Goal: Task Accomplishment & Management: Use online tool/utility

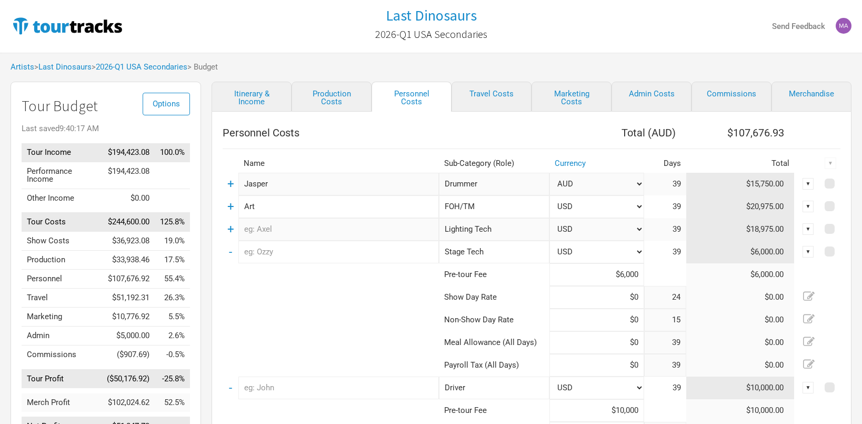
select select "USD"
click at [480, 98] on link "Travel Costs" at bounding box center [492, 97] width 80 height 30
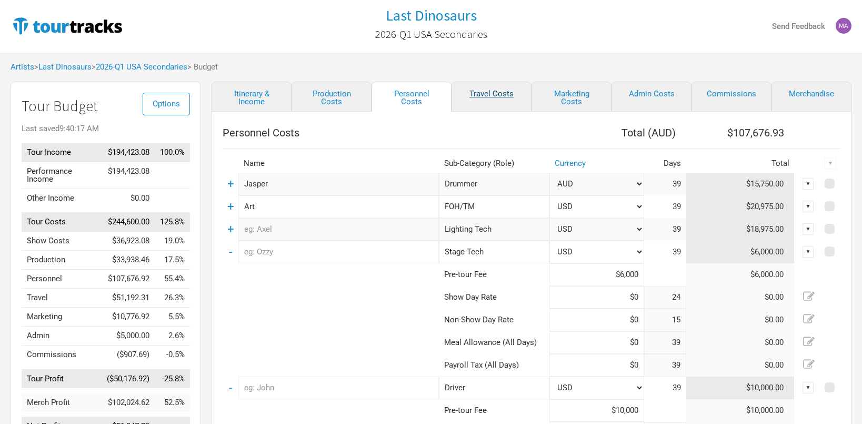
select select "USD"
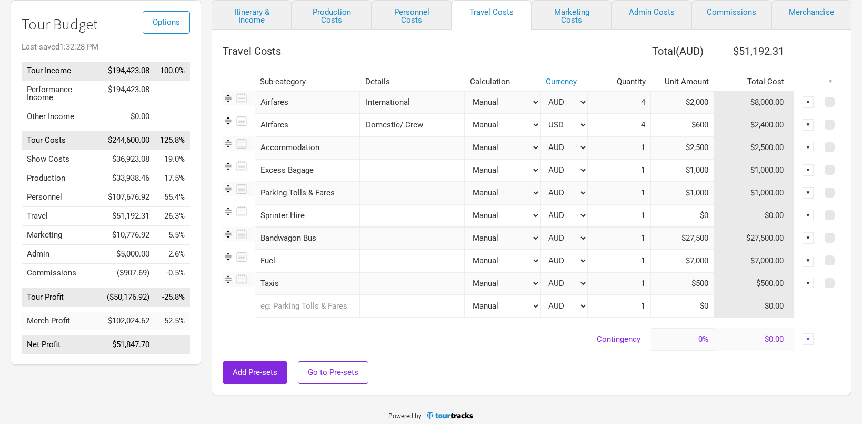
scroll to position [49, 0]
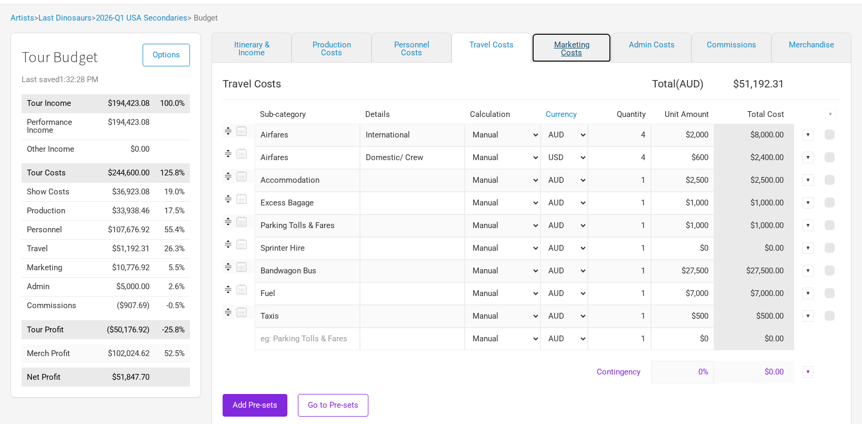
click at [586, 44] on link "Marketing Costs" at bounding box center [572, 48] width 80 height 30
select select "% of Gross"
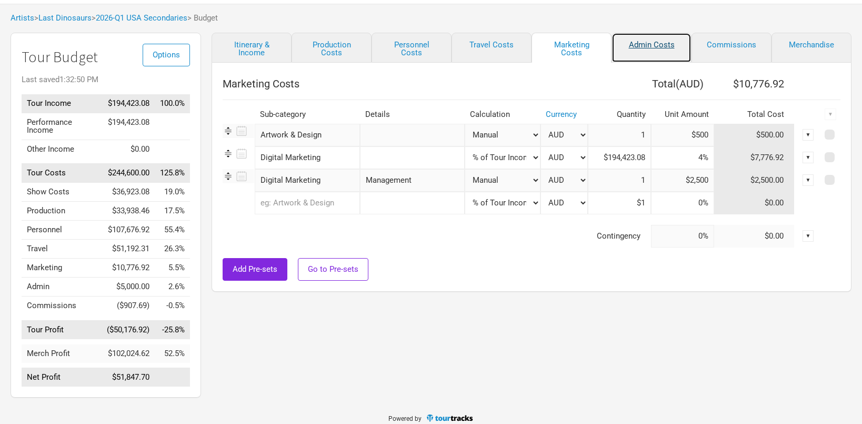
click at [674, 45] on link "Admin Costs" at bounding box center [652, 48] width 80 height 30
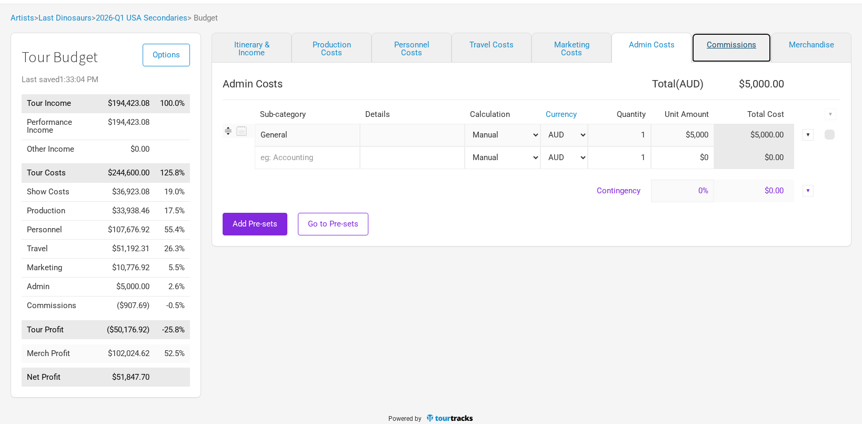
click at [716, 49] on link "Commissions" at bounding box center [732, 48] width 80 height 30
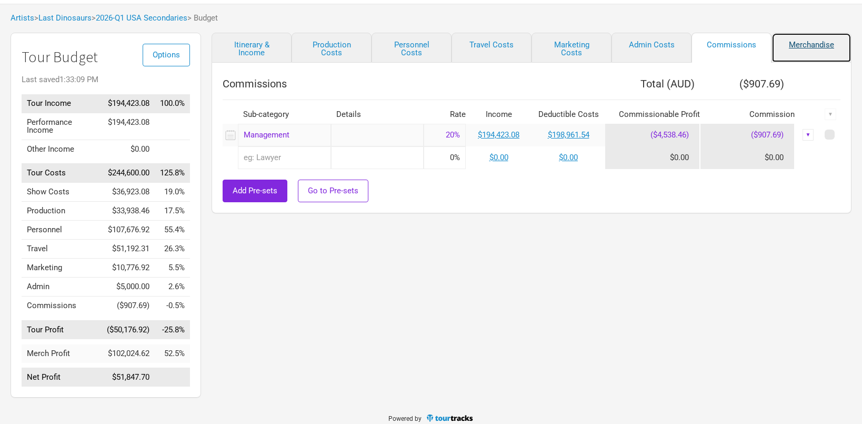
click at [825, 50] on link "Merchandise" at bounding box center [812, 48] width 80 height 30
select select "Total Days"
select select "USD"
select select "% of Gross Merch"
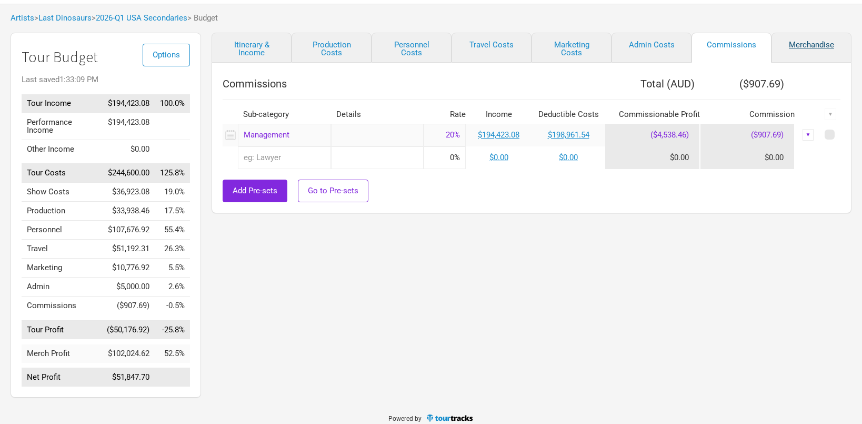
select select "USD"
select select "% of Gross Merch"
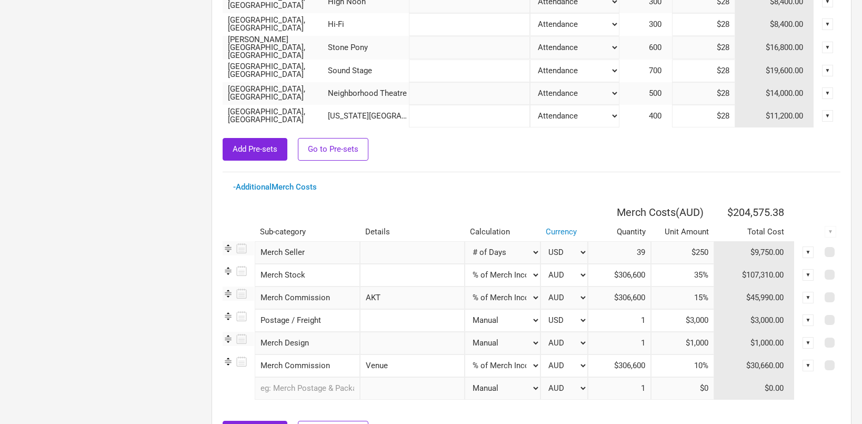
scroll to position [598, 0]
